Goal: Task Accomplishment & Management: Use online tool/utility

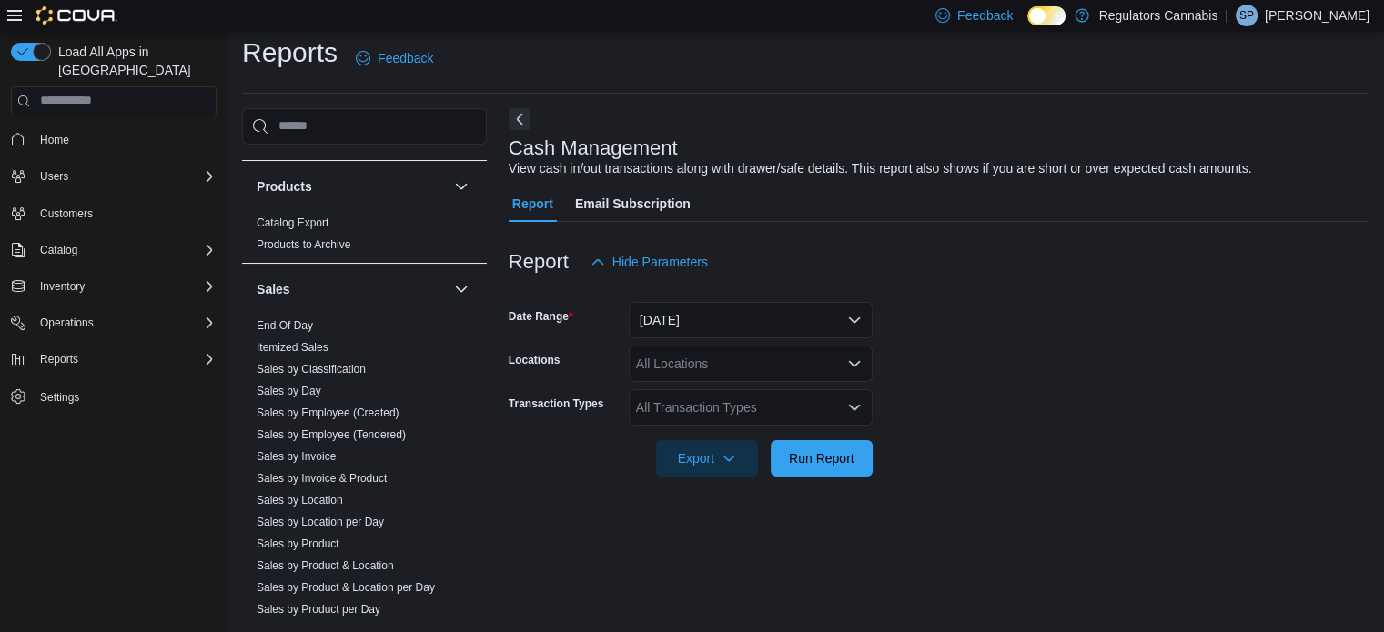
scroll to position [1001, 0]
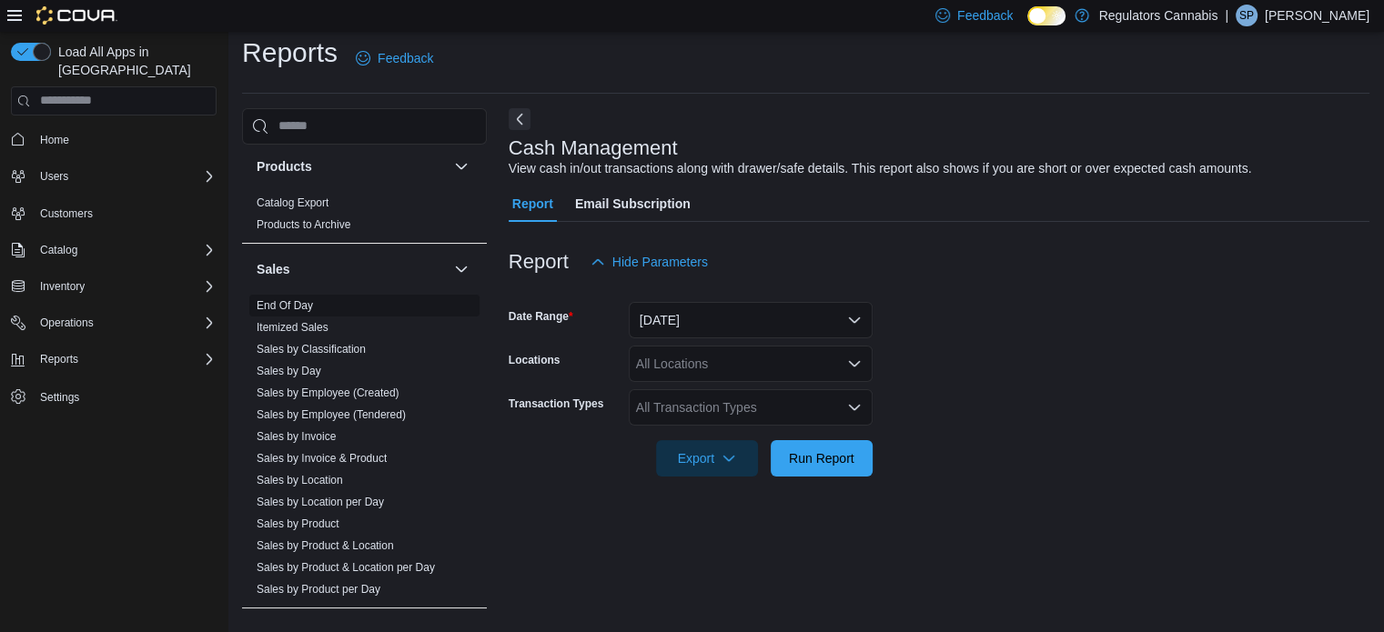
click at [299, 302] on link "End Of Day" at bounding box center [285, 305] width 56 height 13
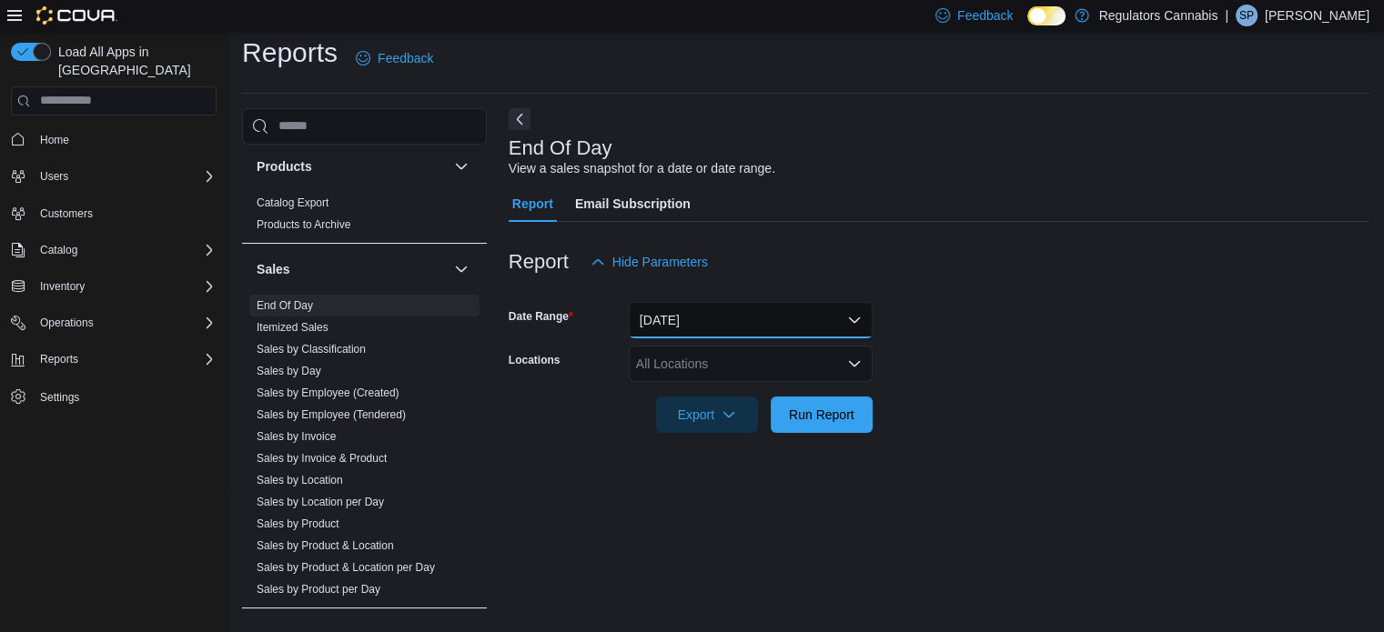
click at [702, 322] on button "[DATE]" at bounding box center [751, 320] width 244 height 36
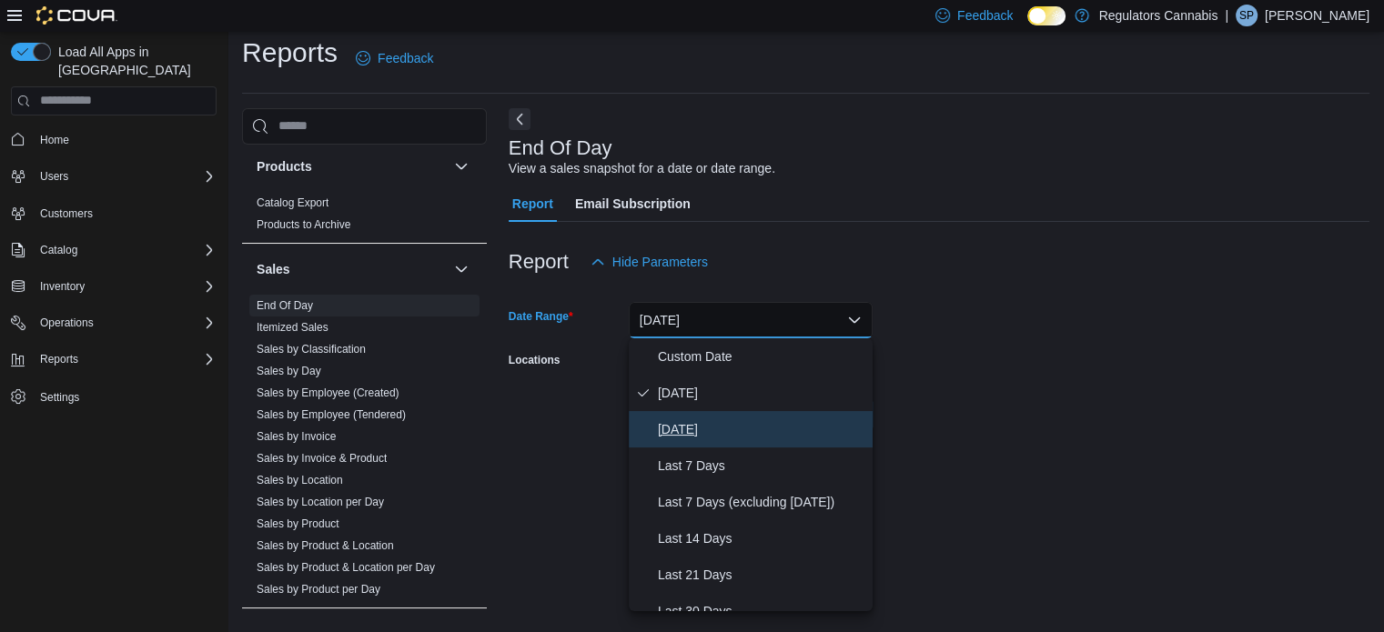
click at [684, 424] on span "[DATE]" at bounding box center [761, 430] width 207 height 22
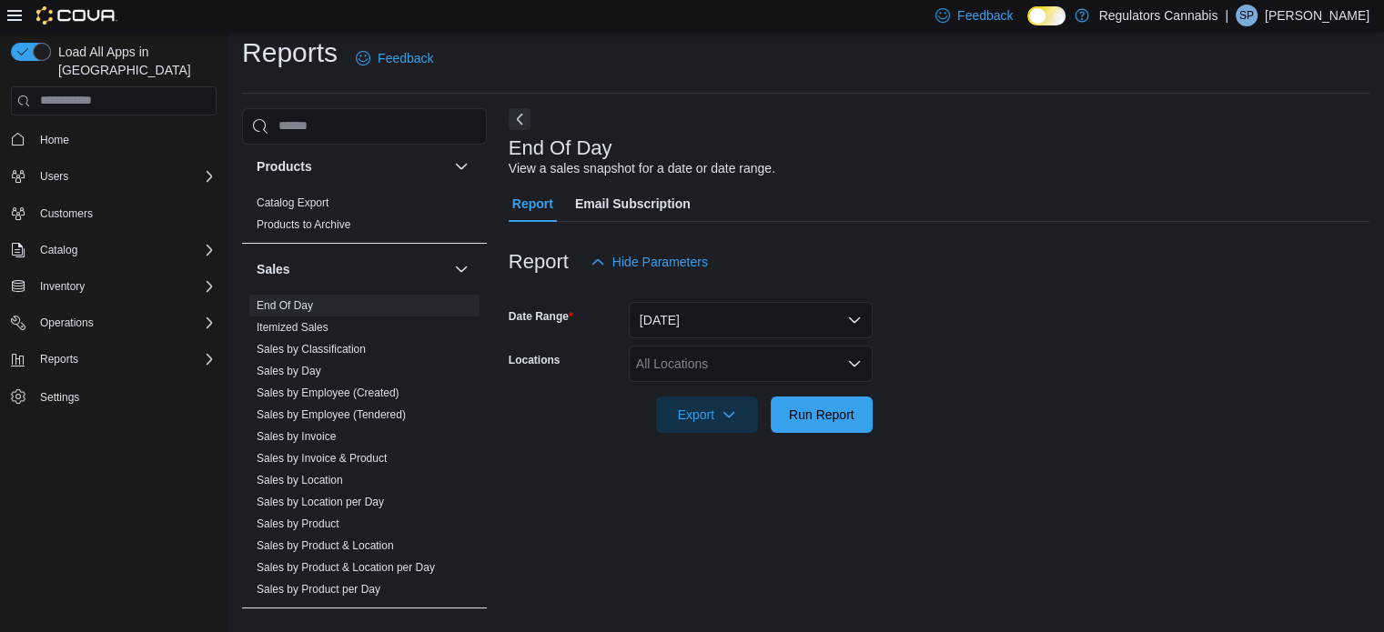
drag, startPoint x: 1067, startPoint y: 411, endPoint x: 898, endPoint y: 425, distance: 169.8
click at [1036, 418] on form "Date Range [DATE] Locations All Locations Export Run Report" at bounding box center [939, 356] width 861 height 153
click at [805, 423] on span "Run Report" at bounding box center [822, 414] width 80 height 36
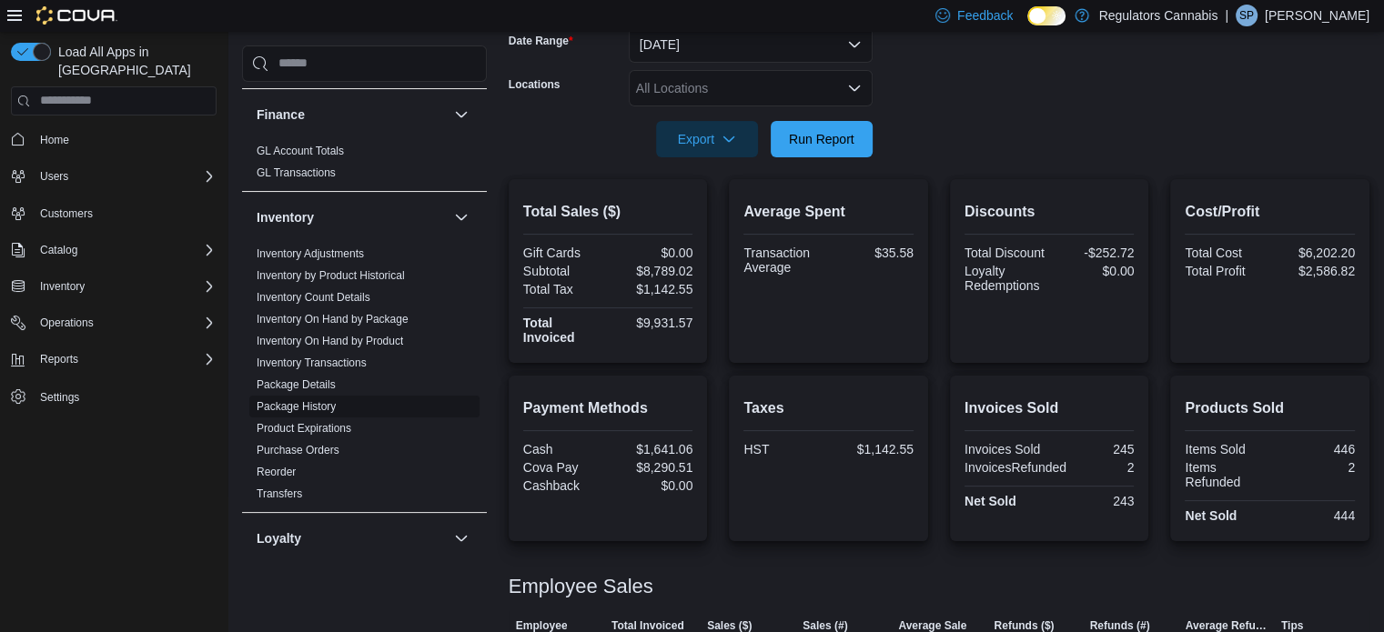
scroll to position [290, 0]
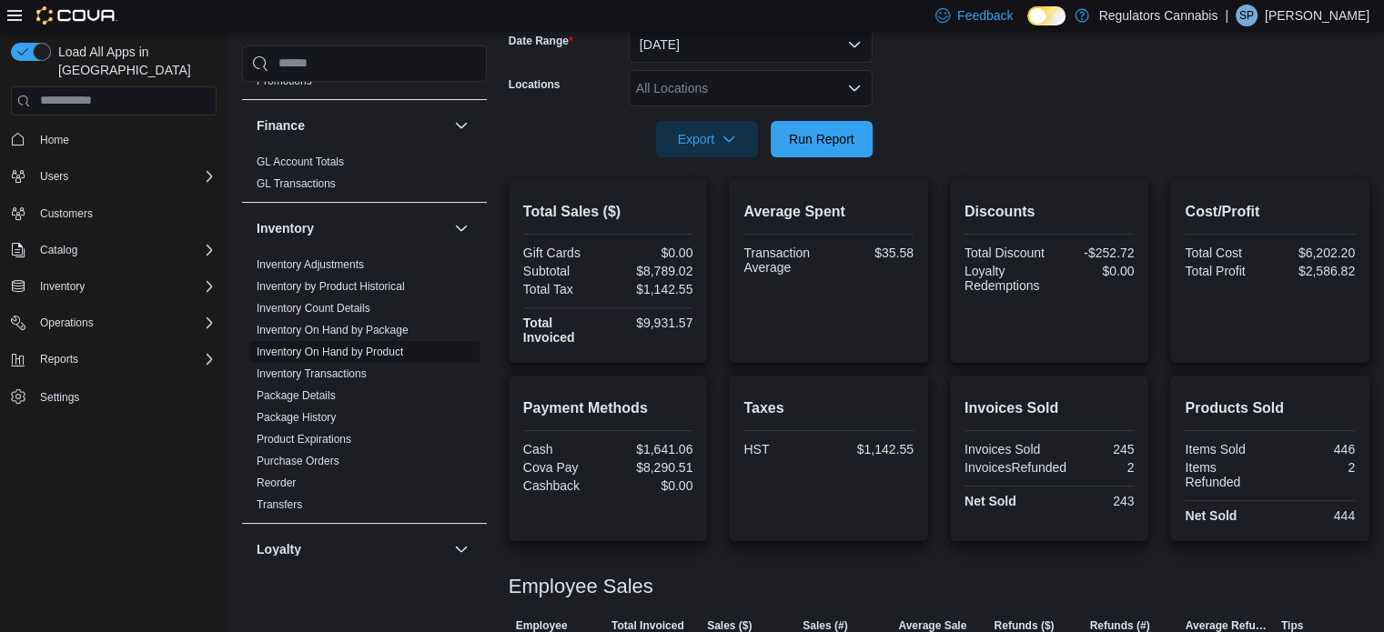
click at [335, 352] on link "Inventory On Hand by Product" at bounding box center [330, 352] width 147 height 13
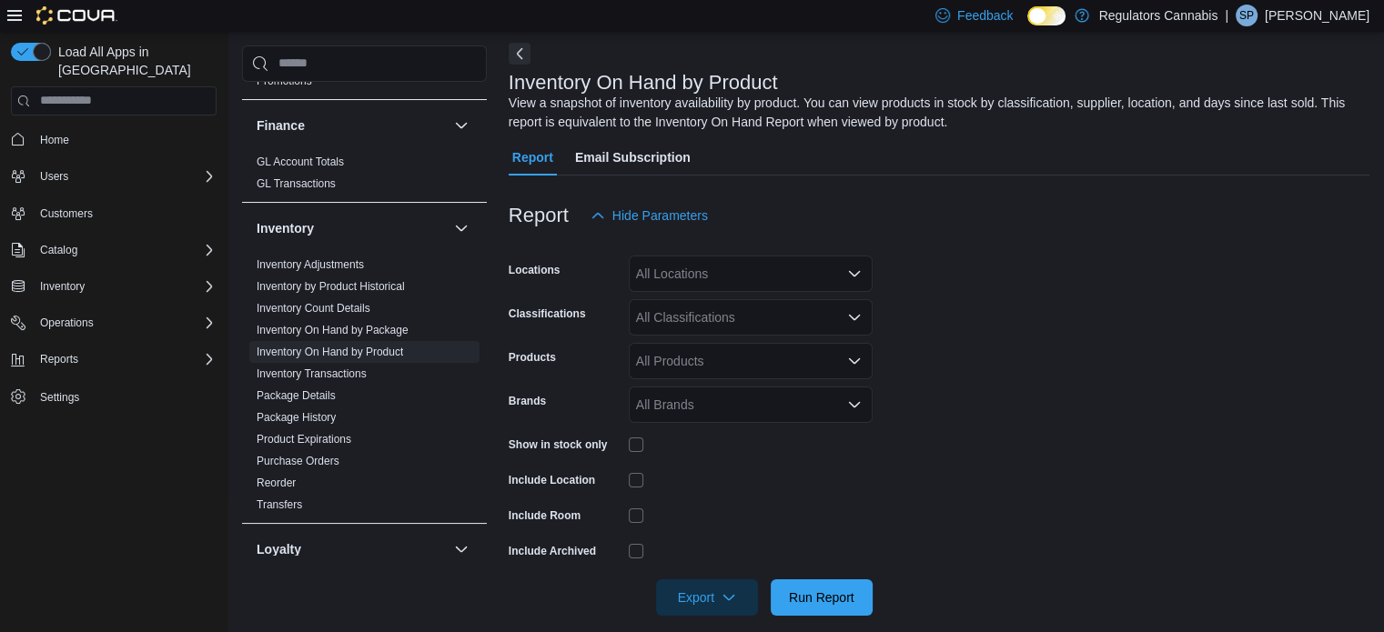
scroll to position [61, 0]
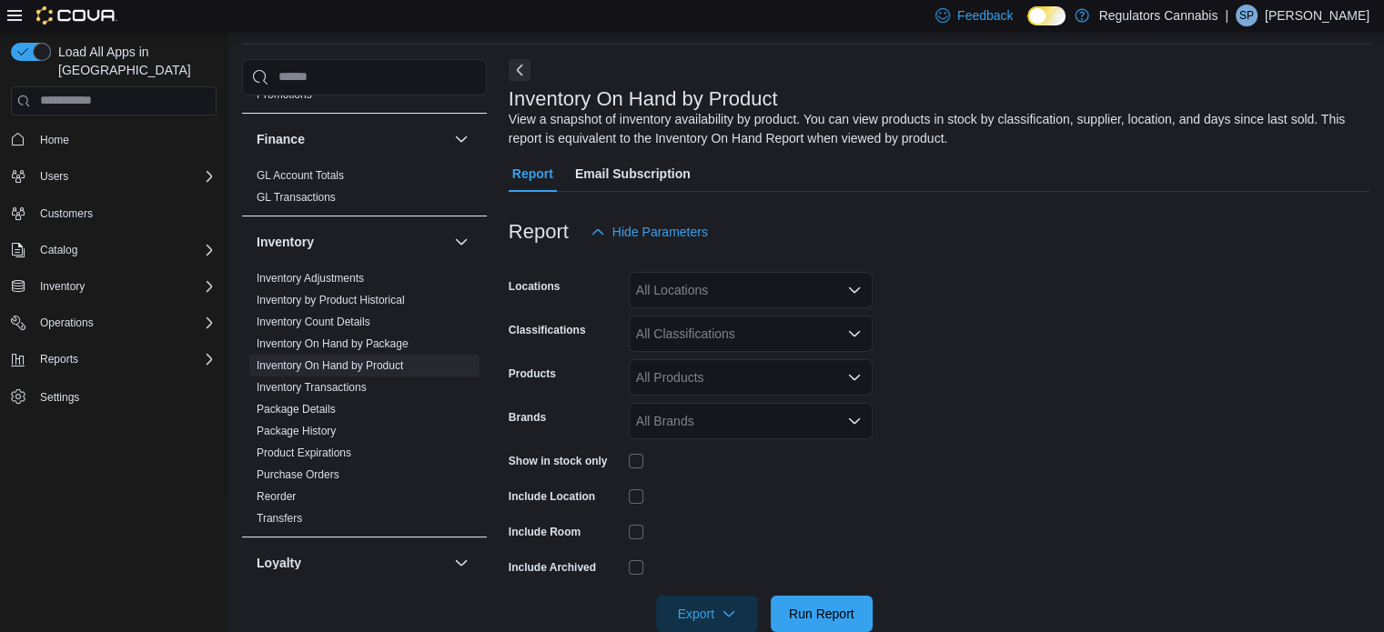
click at [734, 283] on div "All Locations" at bounding box center [751, 290] width 244 height 36
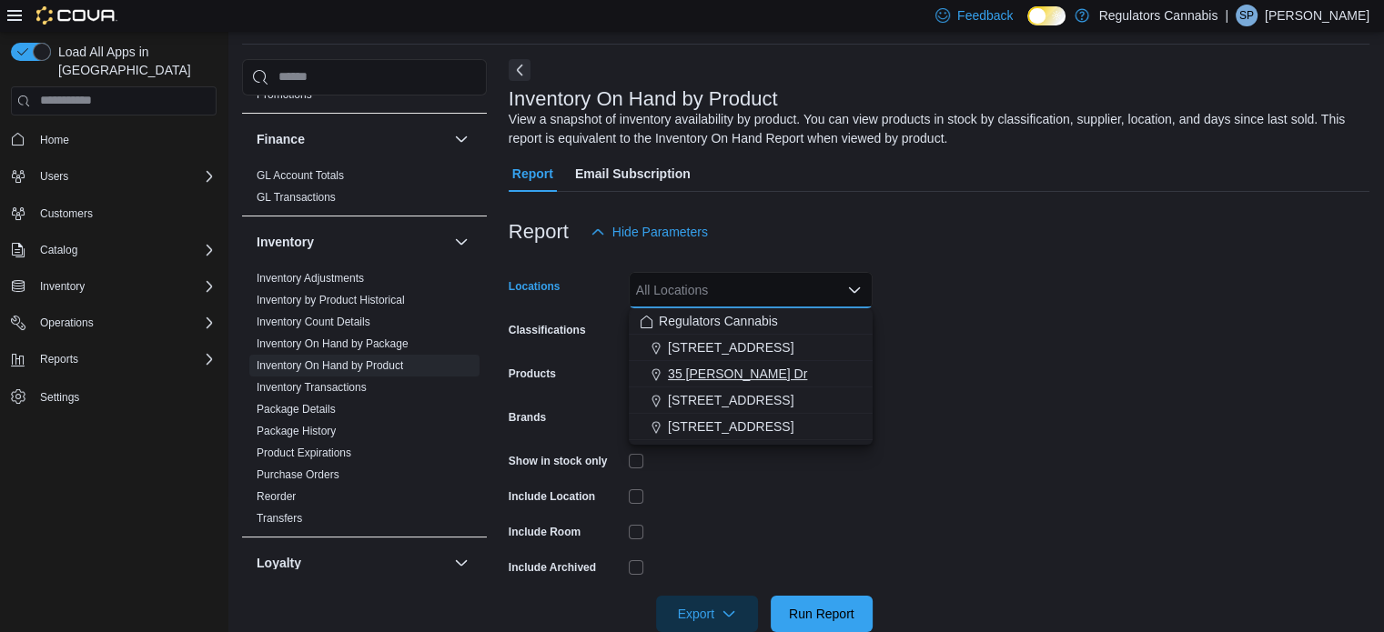
click at [703, 375] on span "35 [PERSON_NAME] Dr" at bounding box center [737, 374] width 139 height 18
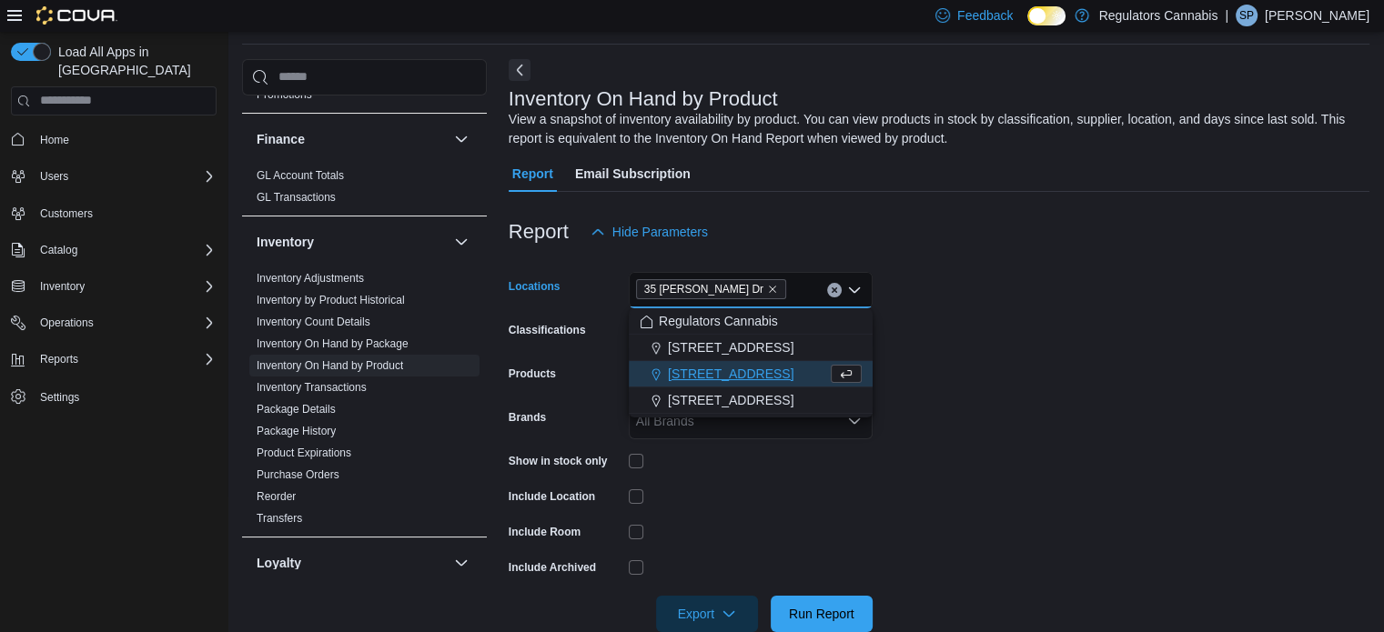
click at [977, 381] on form "Locations [STREET_ADDRESS][PERSON_NAME] Selected. 35 [PERSON_NAME] Dr. Press Ba…" at bounding box center [939, 441] width 861 height 382
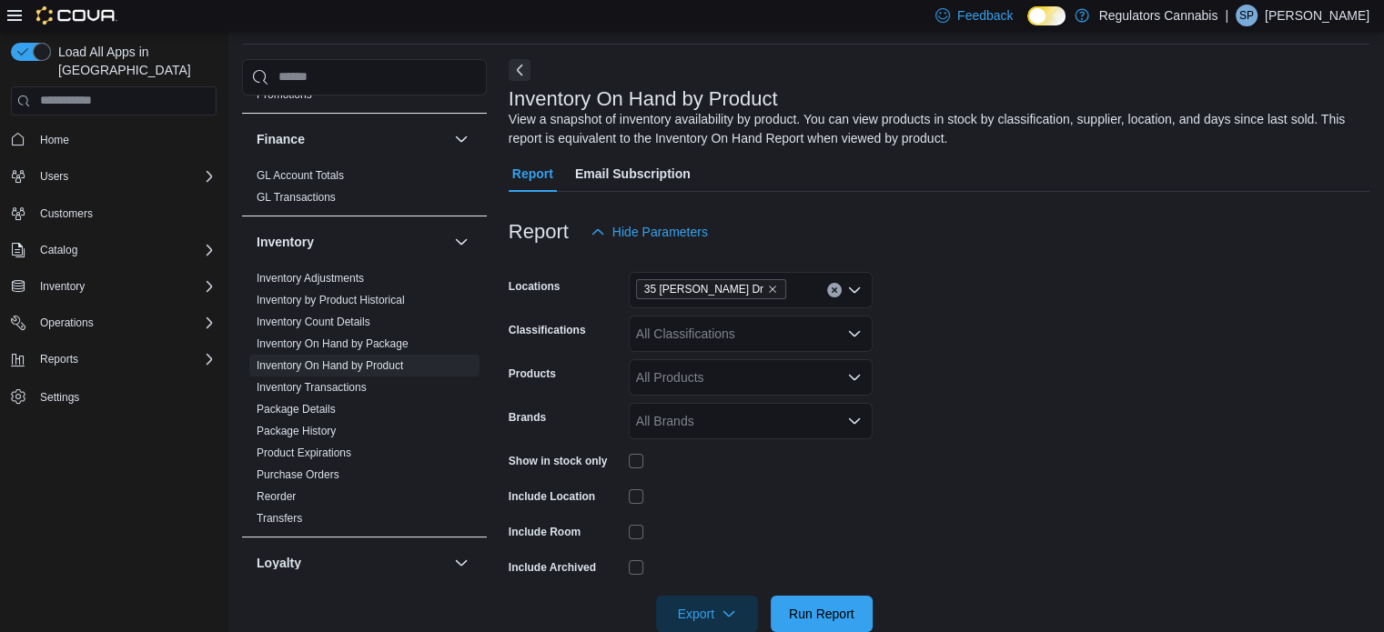
click at [697, 327] on div "All Classifications" at bounding box center [751, 334] width 244 height 36
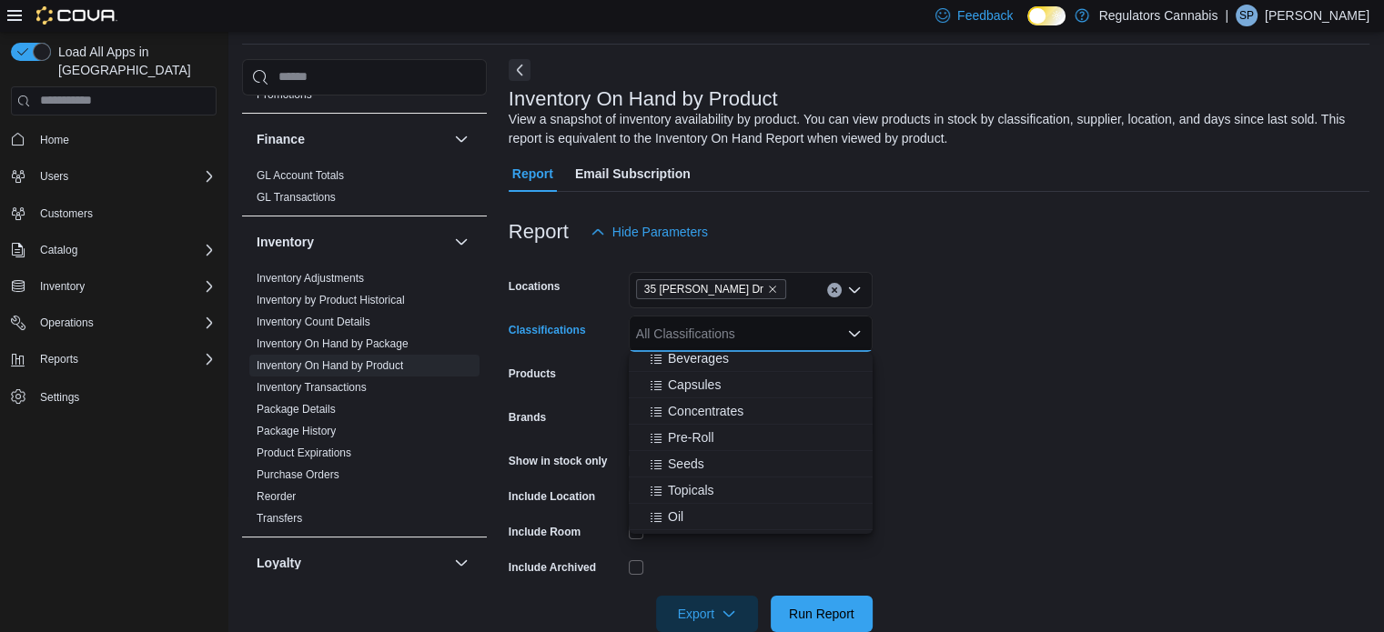
scroll to position [91, 0]
click at [684, 397] on span "Pre-Roll" at bounding box center [691, 406] width 46 height 18
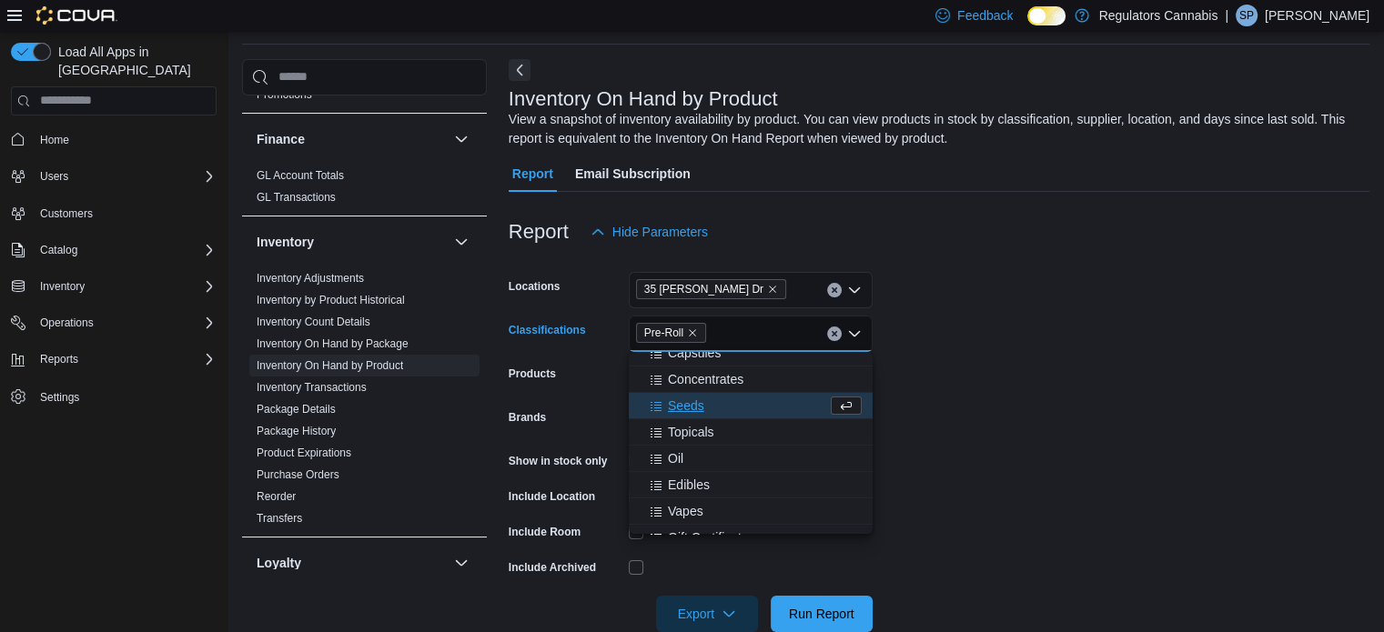
click at [1150, 440] on form "Locations [STREET_ADDRESS][PERSON_NAME] Classifications Pre-Roll Combo box. Sel…" at bounding box center [939, 441] width 861 height 382
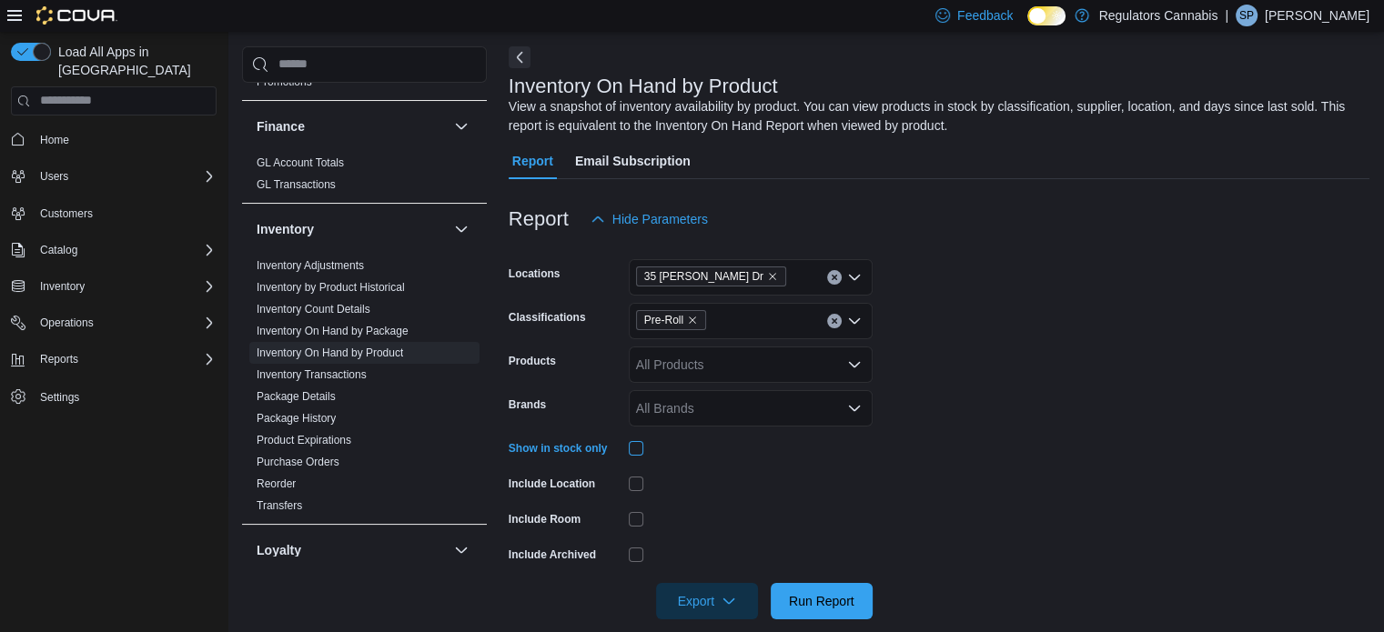
scroll to position [96, 0]
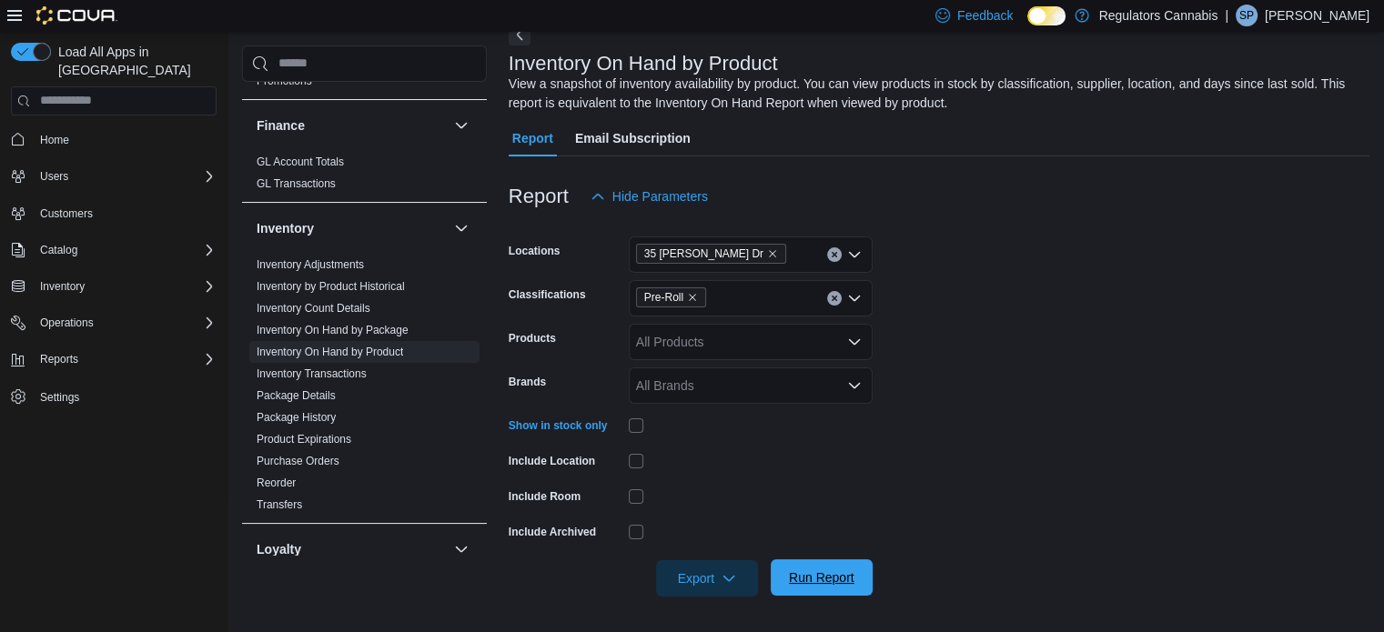
click at [834, 570] on span "Run Report" at bounding box center [822, 578] width 66 height 18
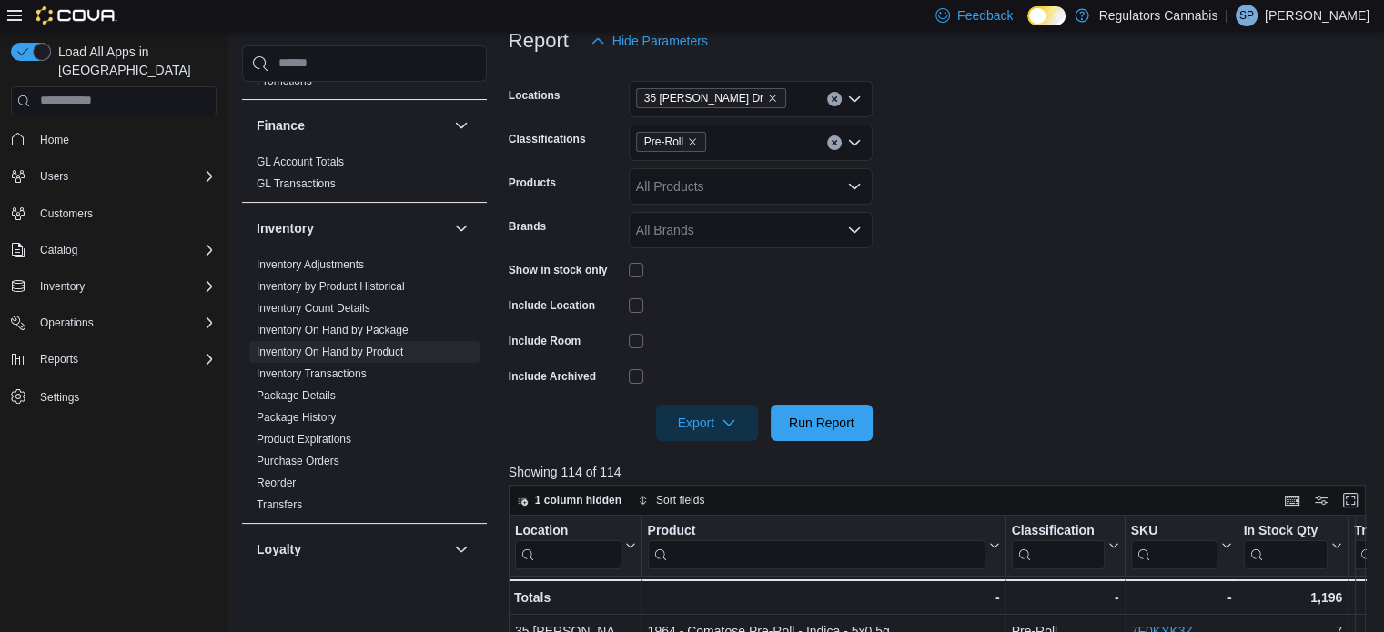
scroll to position [460, 0]
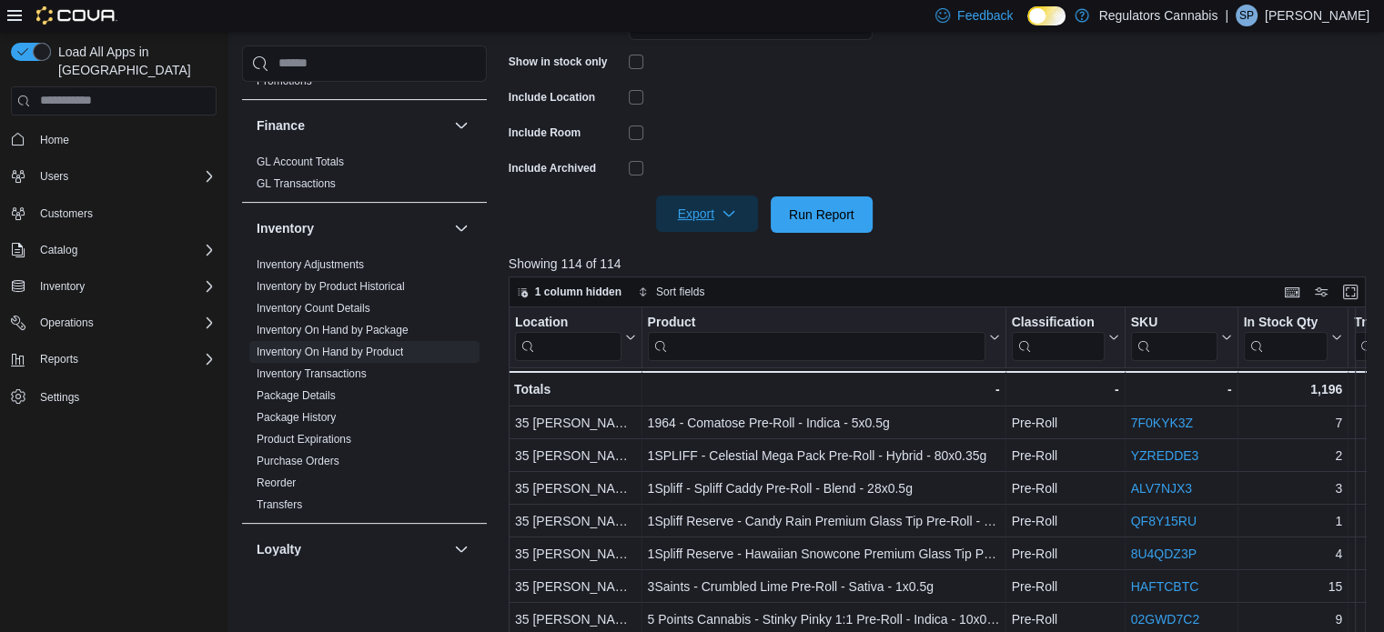
click at [713, 225] on span "Export" at bounding box center [707, 214] width 80 height 36
click at [701, 250] on span "Export to Excel" at bounding box center [710, 251] width 82 height 15
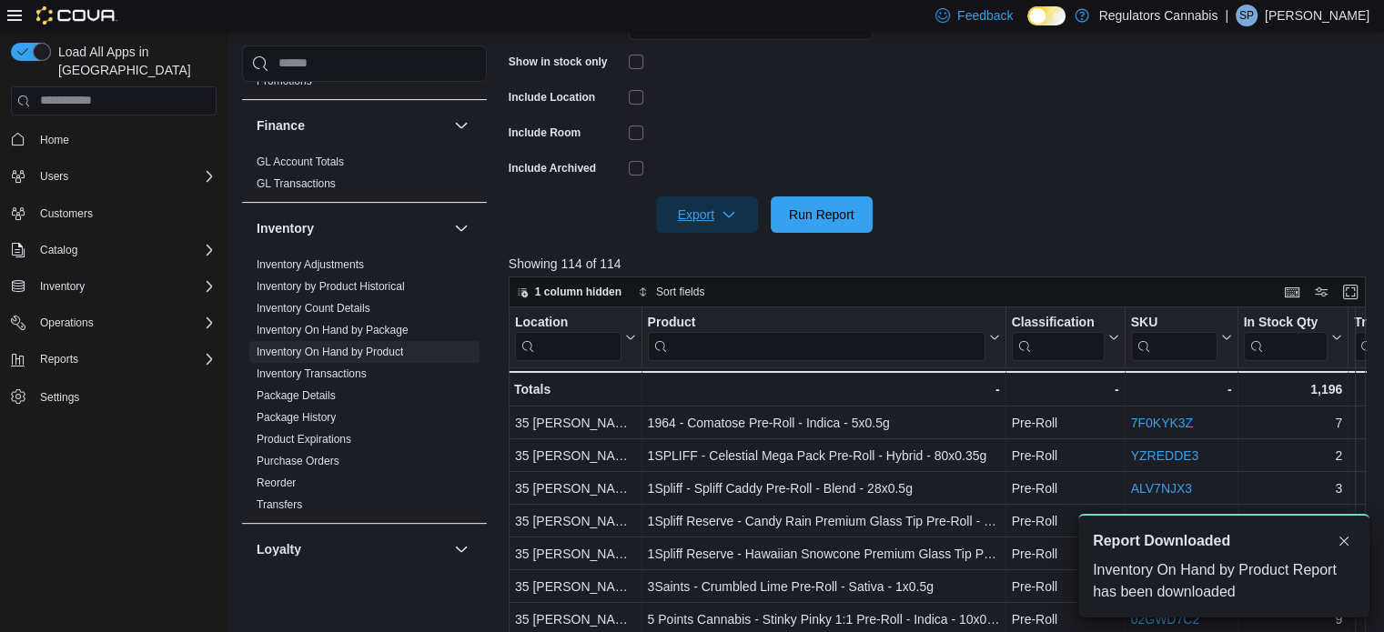
scroll to position [0, 0]
